Goal: Check status: Check status

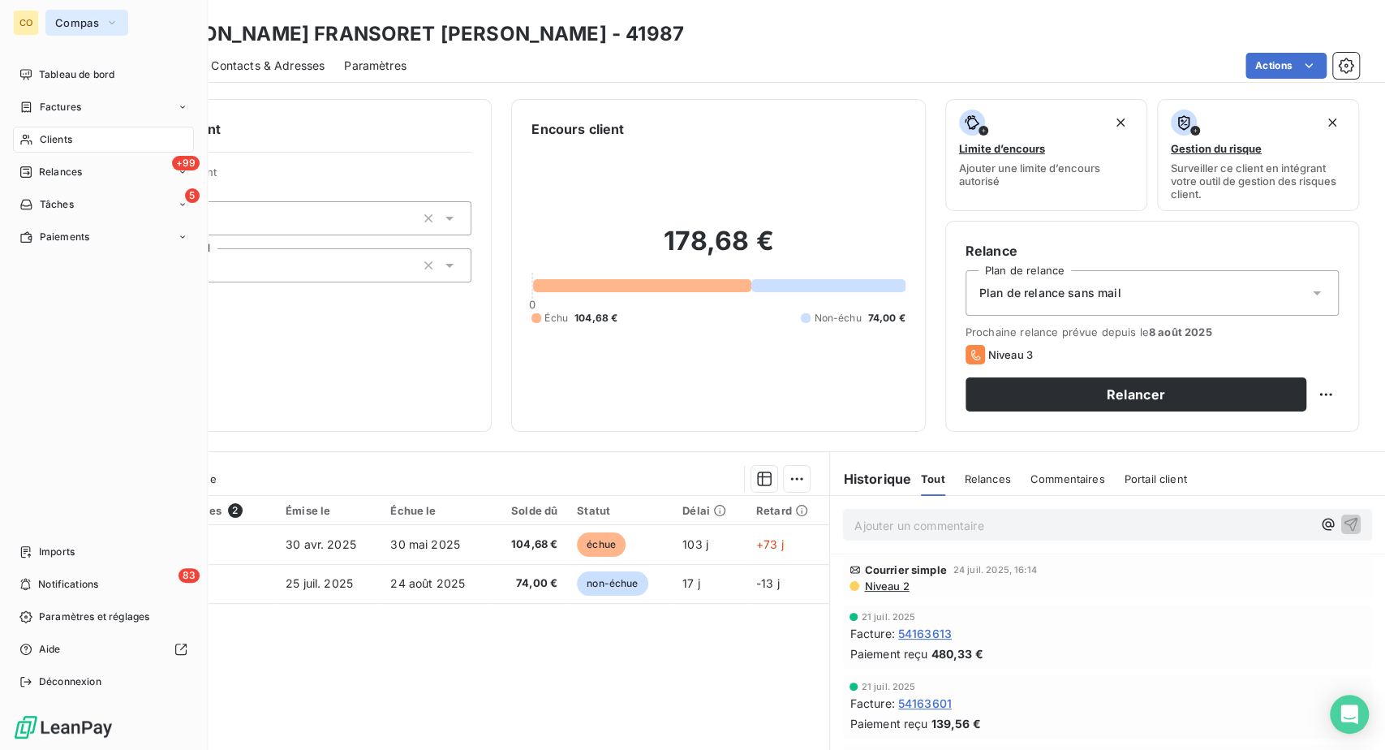
click at [88, 29] on span "Compas" at bounding box center [77, 22] width 44 height 13
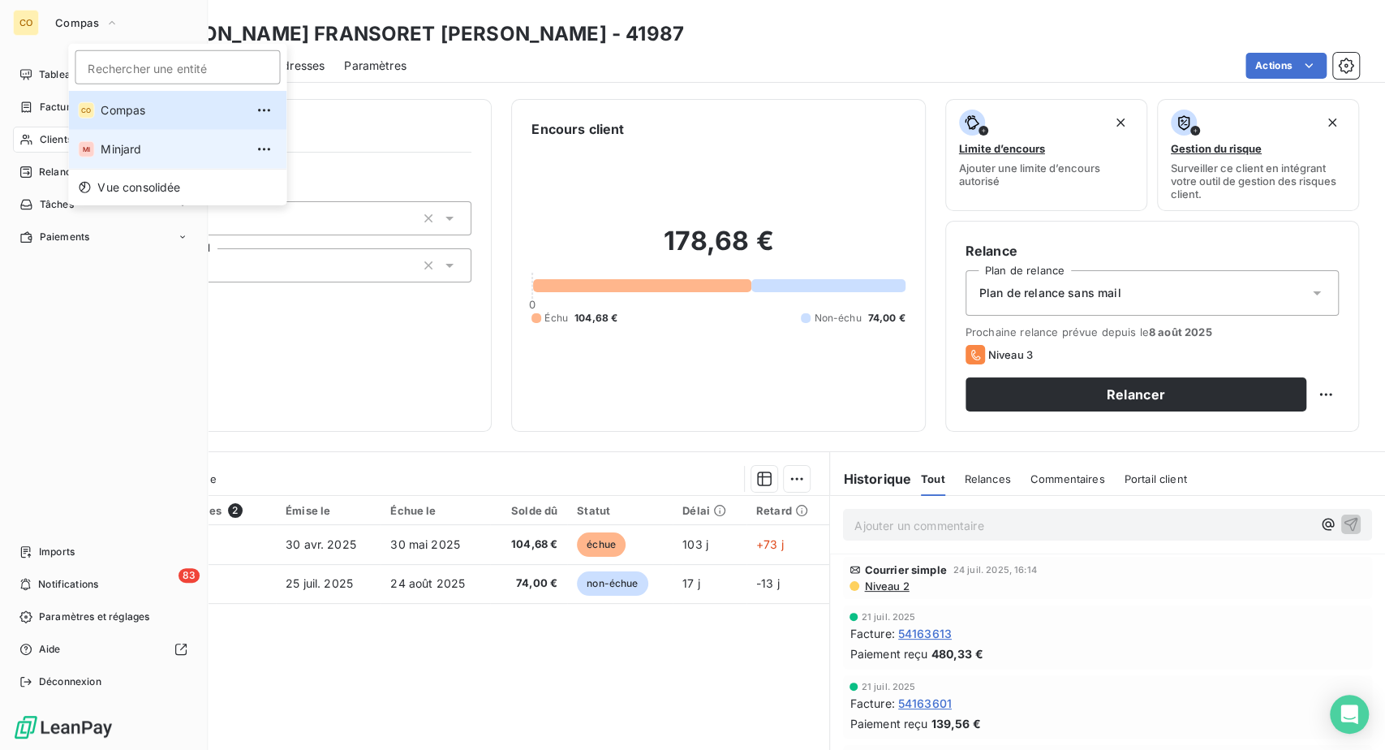
click at [132, 157] on span "Minjard" at bounding box center [173, 149] width 144 height 16
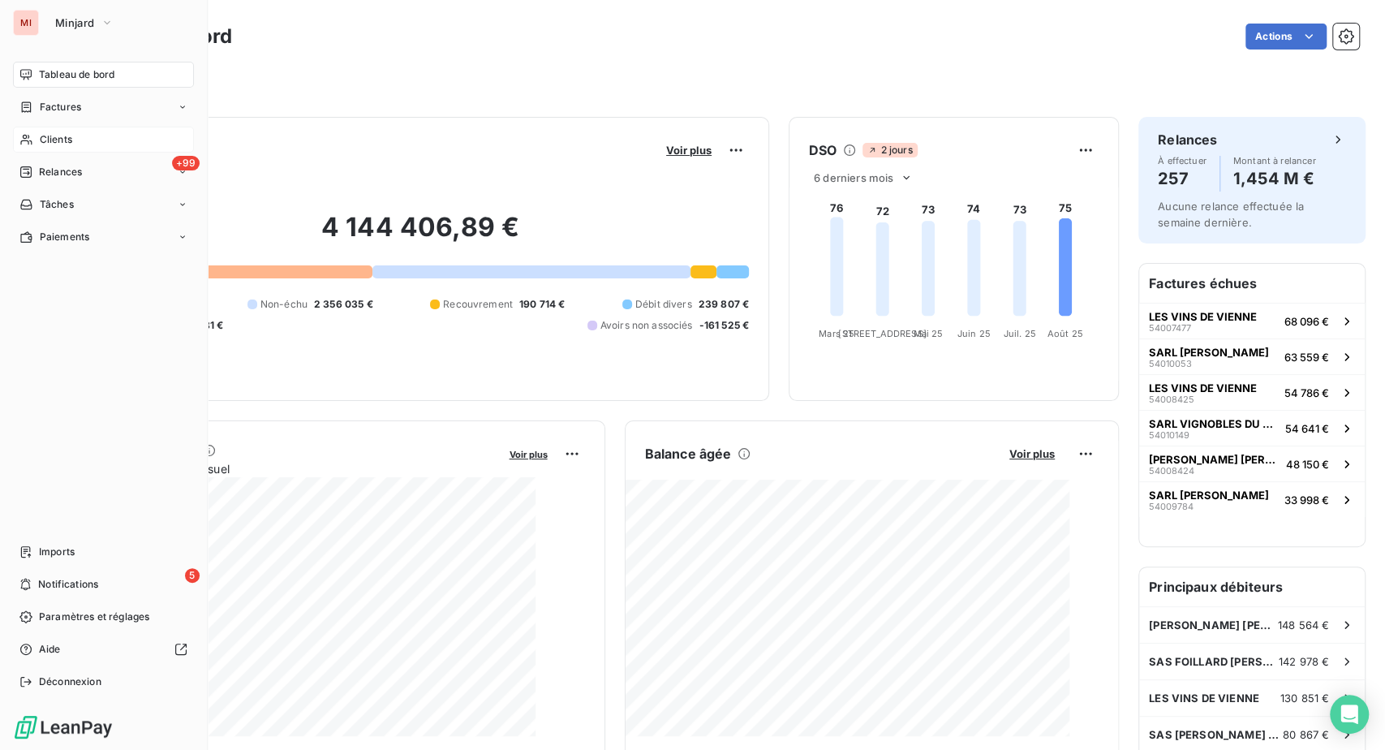
click at [72, 147] on span "Clients" at bounding box center [56, 139] width 32 height 15
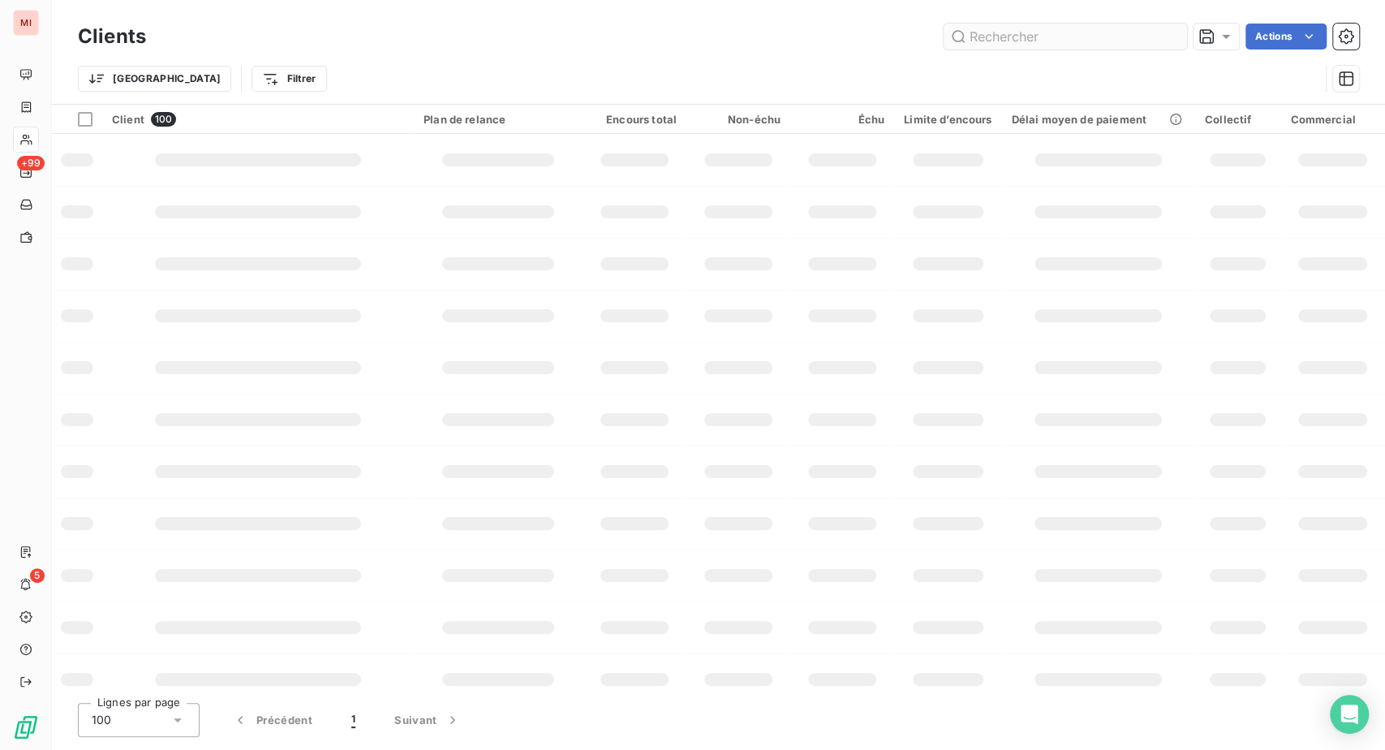
click at [967, 37] on input "text" at bounding box center [1065, 37] width 243 height 26
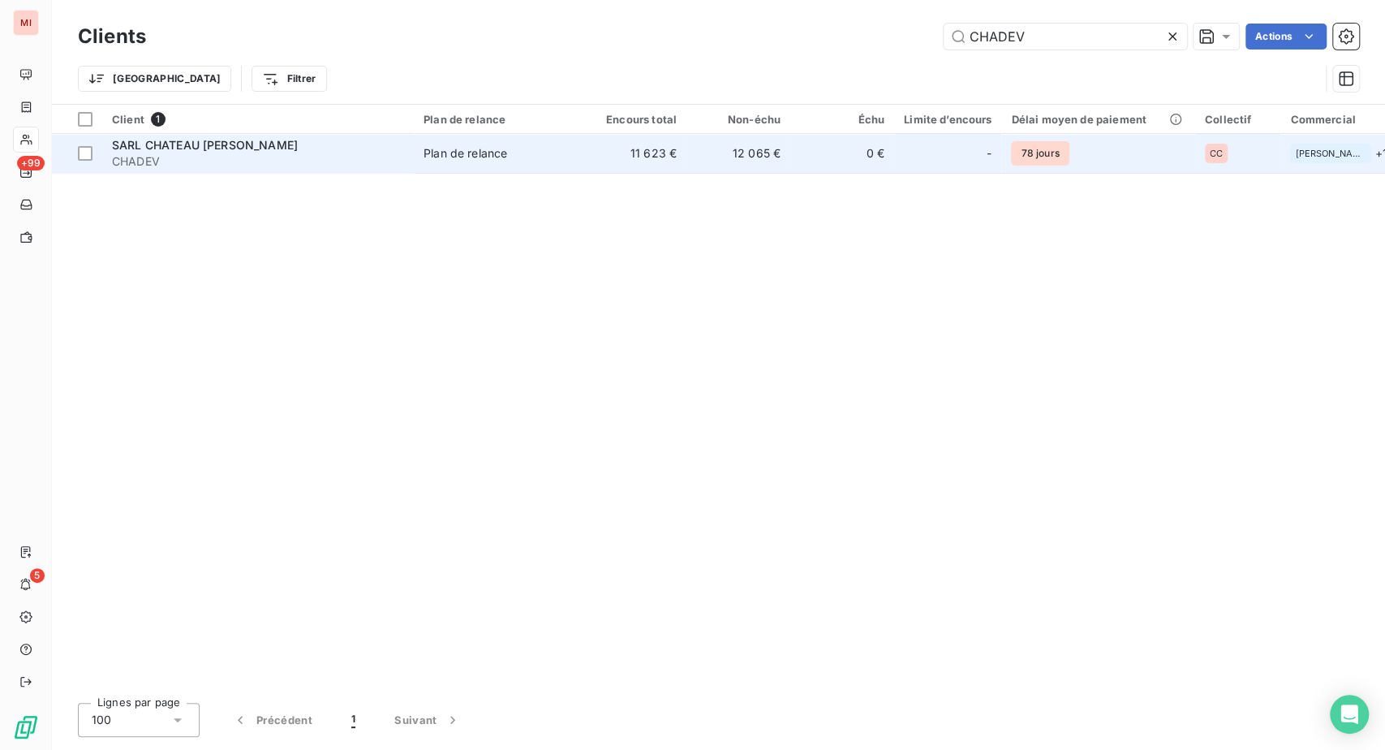
type input "CHADEV"
click at [314, 153] on div "SARL CHATEAU LE DEVAY" at bounding box center [258, 145] width 292 height 16
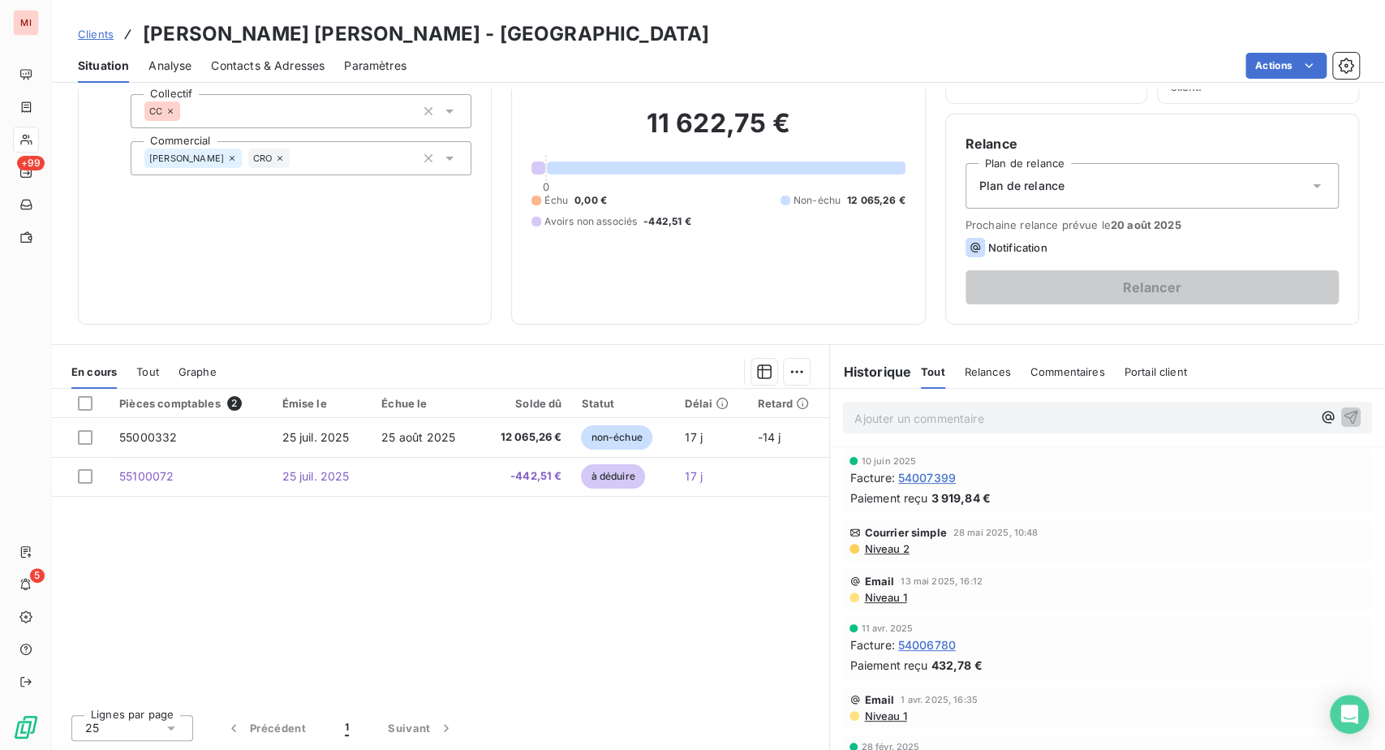
scroll to position [180, 0]
click at [1095, 378] on span "Commentaires" at bounding box center [1068, 371] width 75 height 13
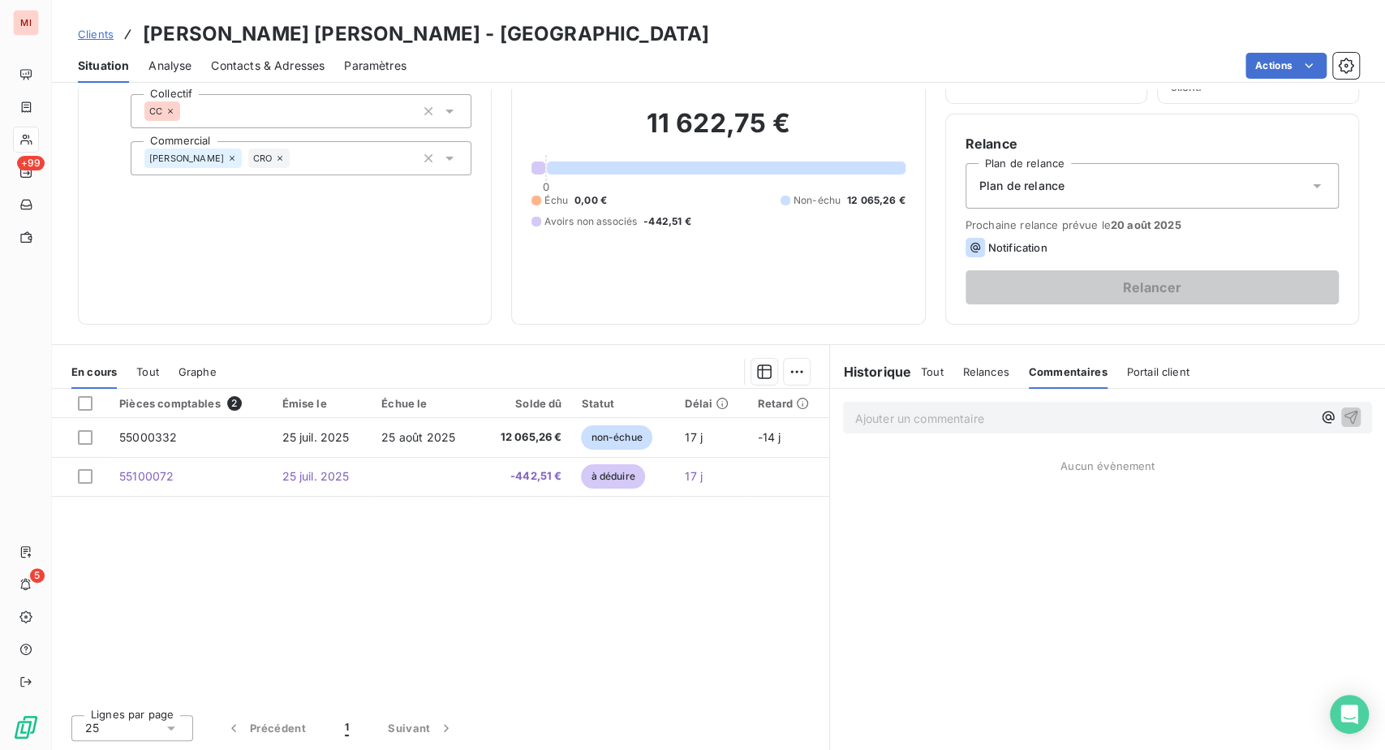
click at [997, 378] on span "Relances" at bounding box center [986, 371] width 46 height 13
